Goal: Information Seeking & Learning: Learn about a topic

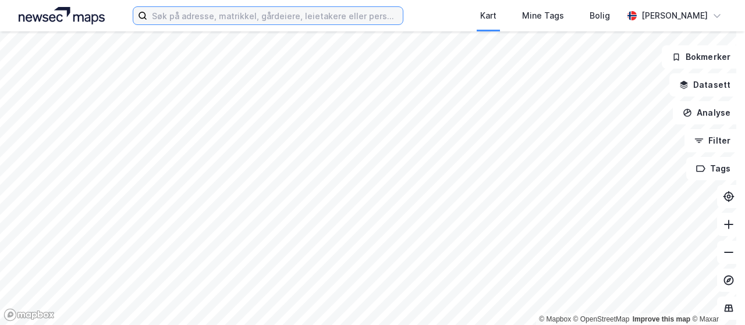
click at [297, 16] on input at bounding box center [275, 15] width 256 height 17
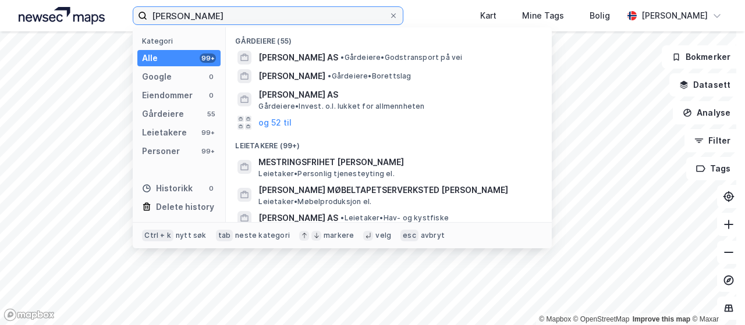
click at [250, 7] on label "[PERSON_NAME]" at bounding box center [268, 15] width 271 height 19
click at [250, 7] on input "[PERSON_NAME]" at bounding box center [268, 15] width 242 height 17
drag, startPoint x: 243, startPoint y: 11, endPoint x: 141, endPoint y: 12, distance: 101.9
click at [141, 12] on label "[PERSON_NAME]" at bounding box center [268, 15] width 271 height 19
paste input "[PERSON_NAME] «Bettan» Andreasse"
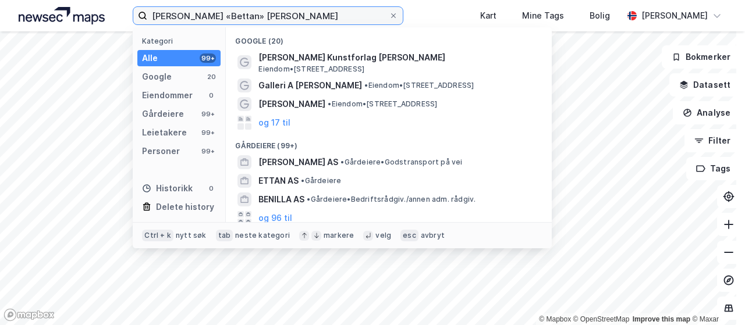
click at [264, 16] on input "[PERSON_NAME] «Bettan» [PERSON_NAME]" at bounding box center [268, 15] width 242 height 17
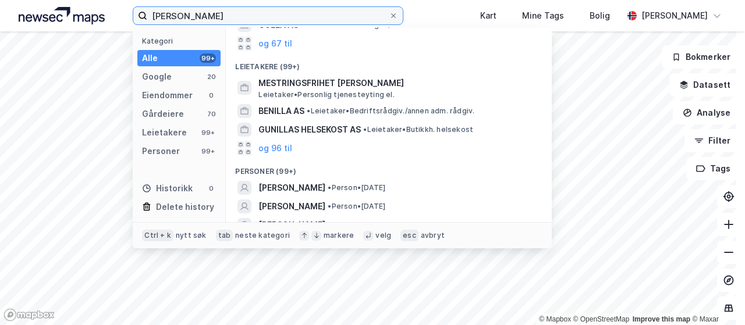
scroll to position [205, 0]
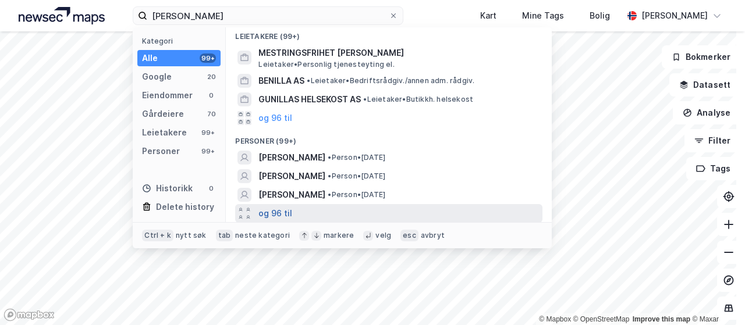
click at [279, 214] on button "og 96 til" at bounding box center [276, 214] width 34 height 14
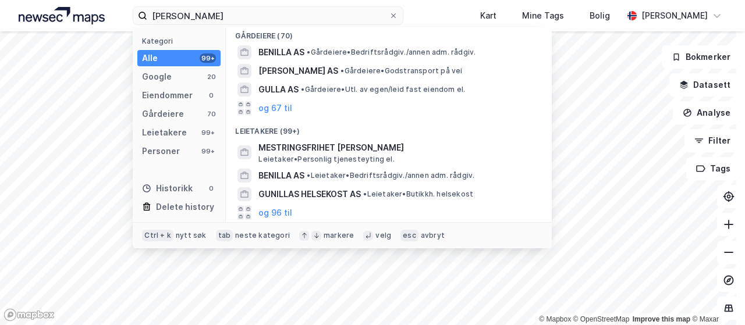
scroll to position [0, 0]
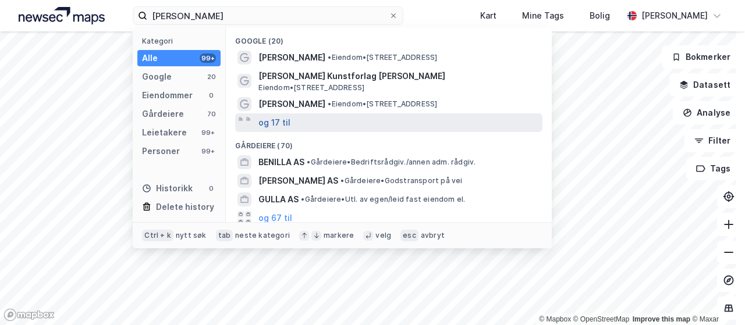
click at [266, 121] on button "og 17 til" at bounding box center [275, 123] width 32 height 14
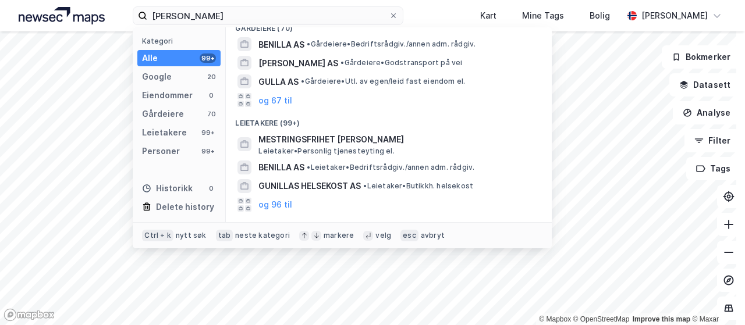
scroll to position [477, 0]
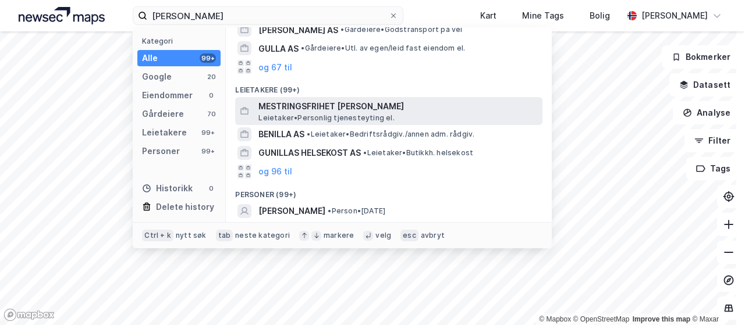
click at [341, 108] on span "MESTRINGSFRIHET [PERSON_NAME]" at bounding box center [398, 107] width 279 height 14
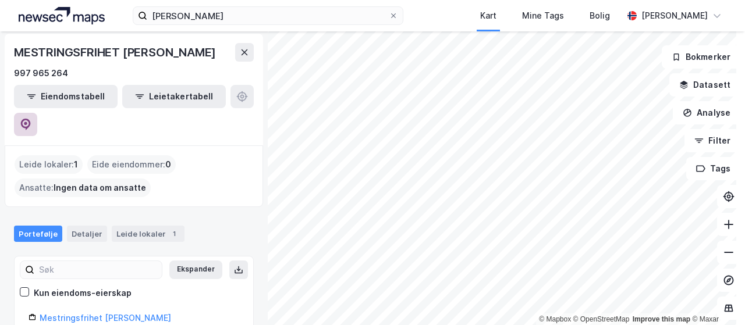
scroll to position [3, 0]
click at [31, 118] on icon at bounding box center [26, 124] width 12 height 12
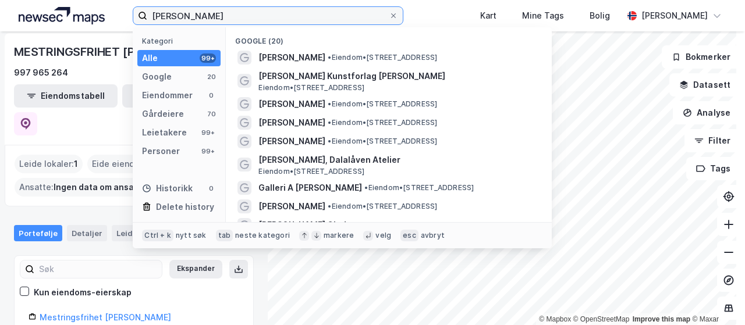
drag, startPoint x: 287, startPoint y: 16, endPoint x: 137, endPoint y: 11, distance: 150.3
click at [137, 11] on label "[PERSON_NAME]" at bounding box center [268, 15] width 271 height 19
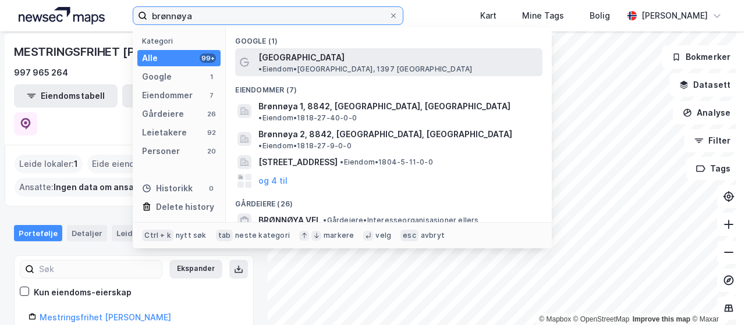
type input "brønnøya"
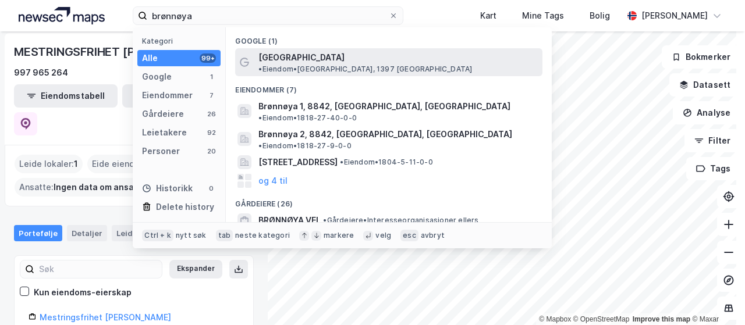
click at [286, 59] on span "[GEOGRAPHIC_DATA]" at bounding box center [302, 58] width 86 height 14
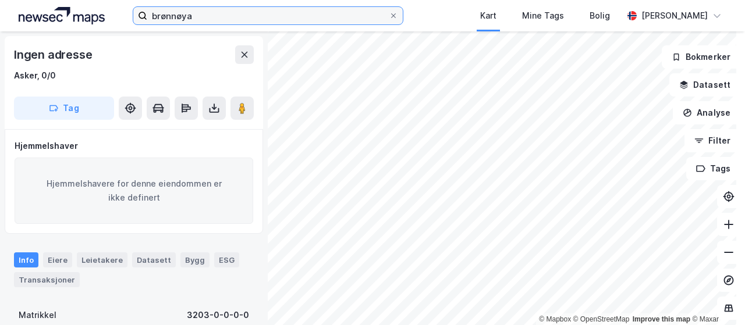
click at [259, 22] on input "brønnøya" at bounding box center [268, 15] width 242 height 17
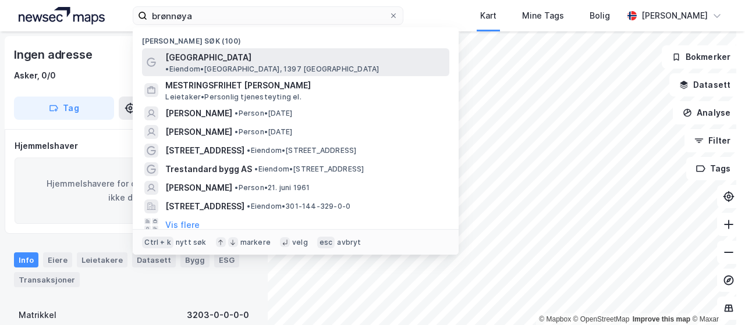
click at [250, 65] on span "• [PERSON_NAME][GEOGRAPHIC_DATA], 1397 [GEOGRAPHIC_DATA]" at bounding box center [272, 69] width 214 height 9
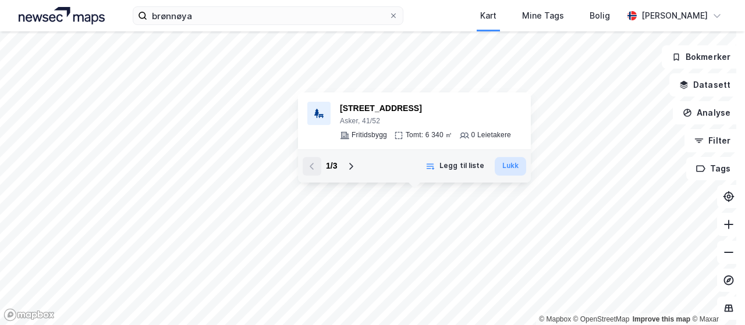
click at [512, 167] on button "Lukk" at bounding box center [510, 166] width 31 height 19
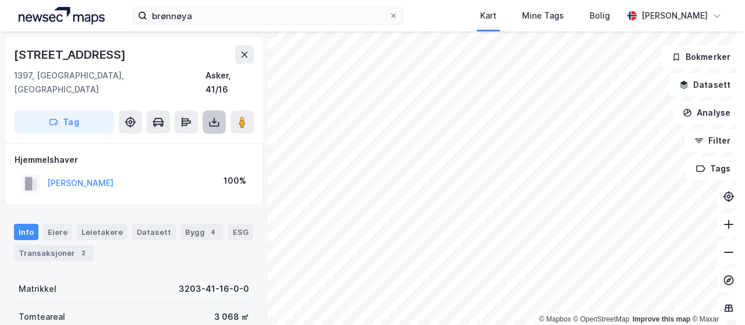
click at [214, 116] on icon at bounding box center [214, 122] width 12 height 12
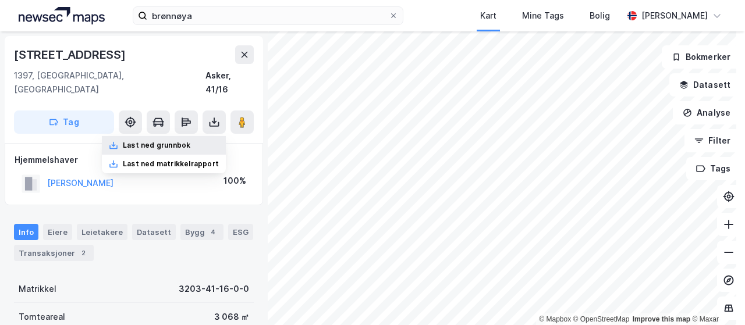
click at [165, 141] on div "Last ned grunnbok" at bounding box center [157, 145] width 68 height 9
